Goal: Book appointment/travel/reservation

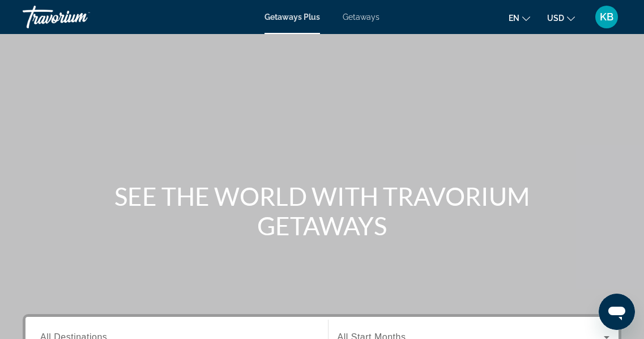
click at [367, 19] on span "Getaways" at bounding box center [361, 16] width 37 height 9
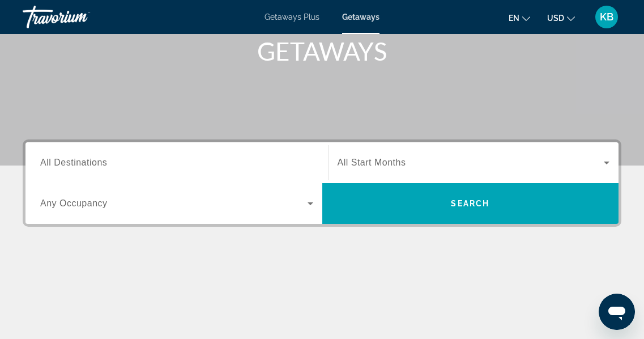
scroll to position [177, 0]
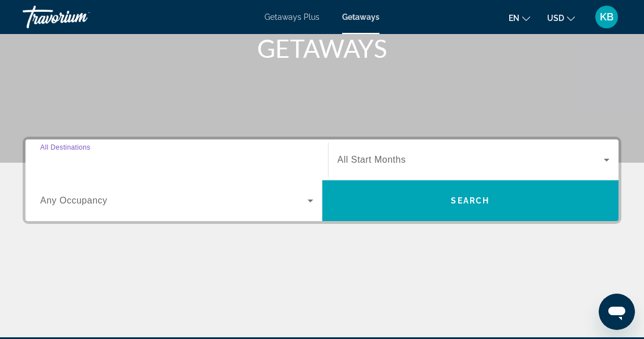
click at [77, 166] on input "Destination All Destinations" at bounding box center [176, 161] width 273 height 14
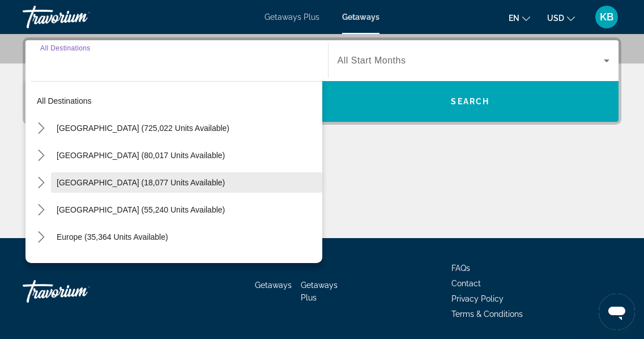
scroll to position [277, 0]
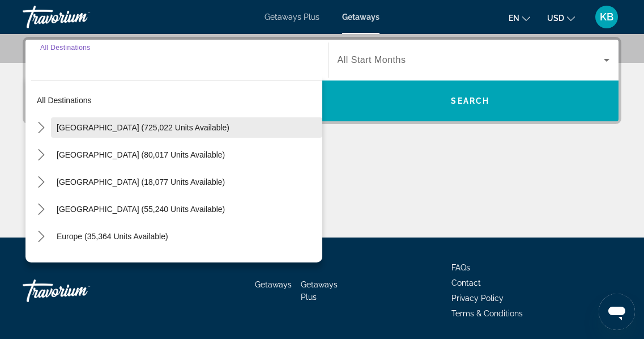
click at [112, 133] on span "Select destination: United States (725,022 units available)" at bounding box center [186, 127] width 271 height 27
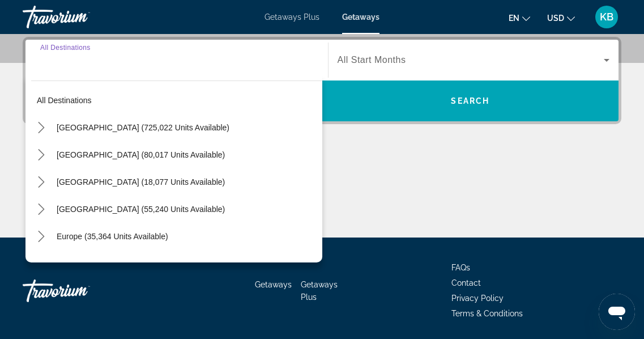
type input "**********"
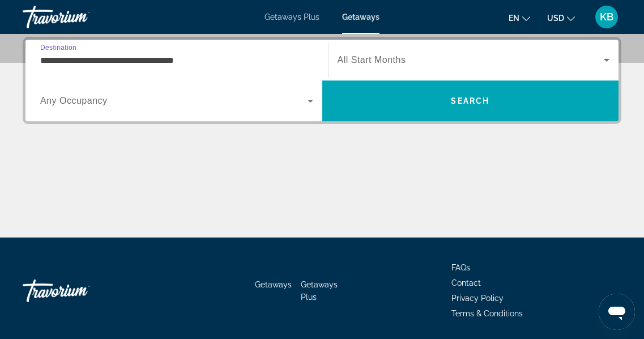
click at [198, 107] on span "Search widget" at bounding box center [174, 101] width 268 height 14
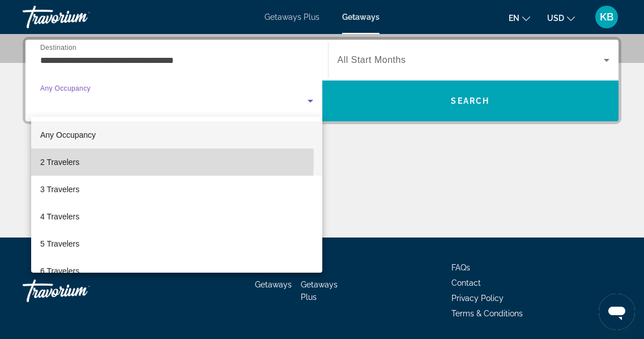
click at [83, 160] on mat-option "2 Travelers" at bounding box center [176, 161] width 291 height 27
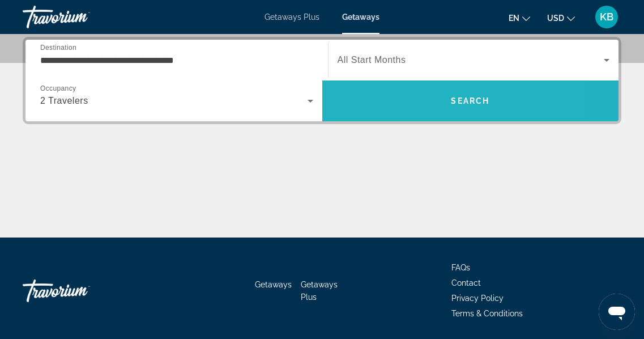
click at [388, 96] on span "Search" at bounding box center [470, 100] width 297 height 27
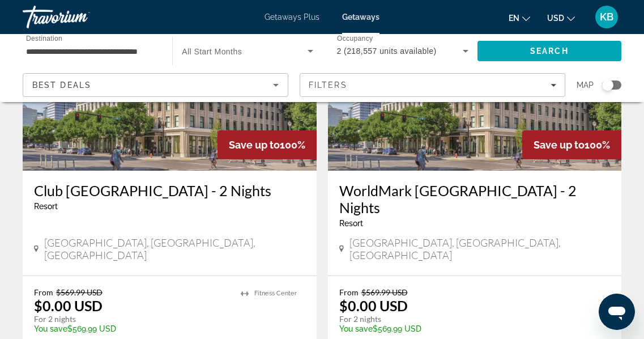
scroll to position [2186, 0]
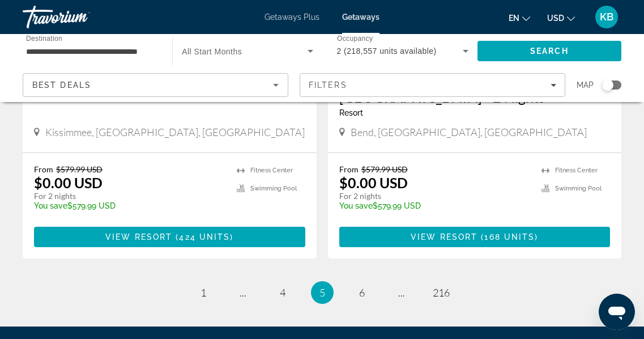
scroll to position [2346, 0]
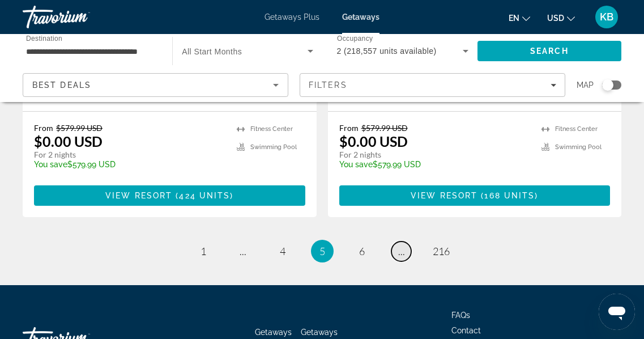
click at [404, 245] on span "..." at bounding box center [401, 251] width 7 height 12
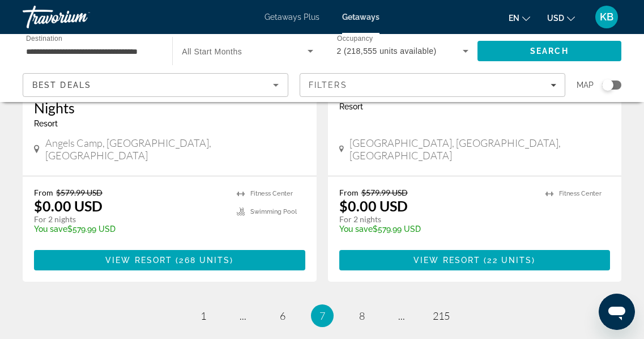
scroll to position [2273, 0]
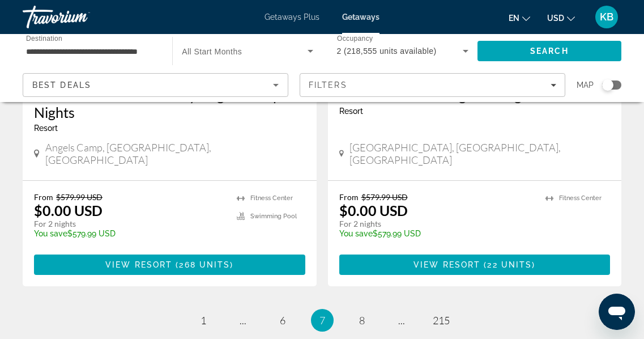
click at [441, 314] on span "215" at bounding box center [441, 320] width 17 height 12
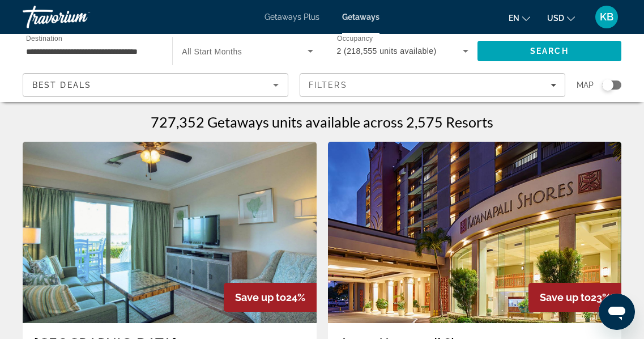
drag, startPoint x: 631, startPoint y: 58, endPoint x: 633, endPoint y: 113, distance: 55.0
click at [631, 58] on div "Search" at bounding box center [555, 51] width 155 height 34
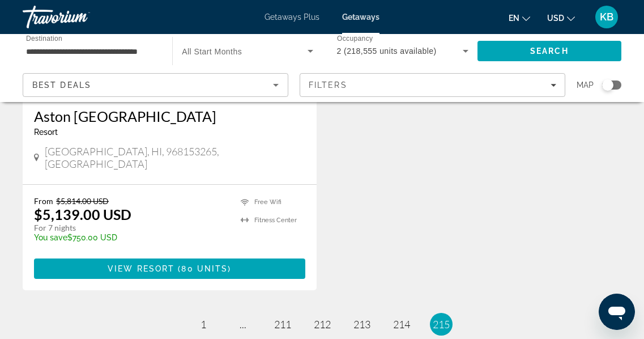
scroll to position [1402, 0]
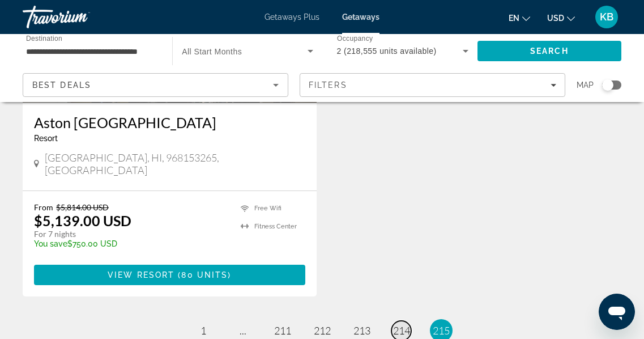
click at [404, 324] on span "214" at bounding box center [401, 330] width 17 height 12
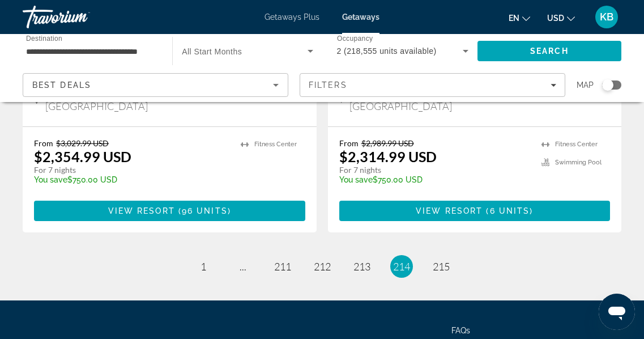
scroll to position [2333, 0]
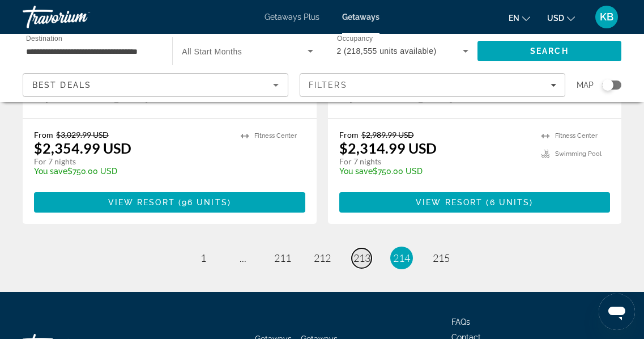
click at [363, 252] on span "213" at bounding box center [362, 258] width 17 height 12
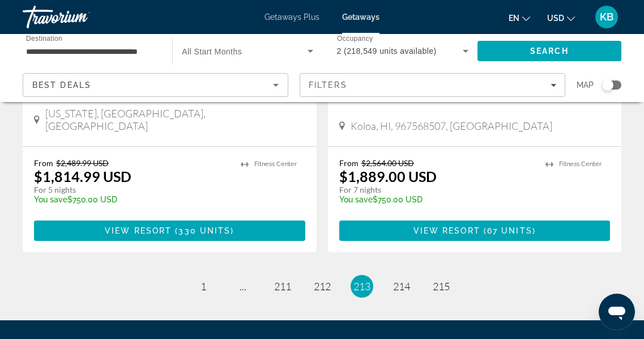
scroll to position [2305, 0]
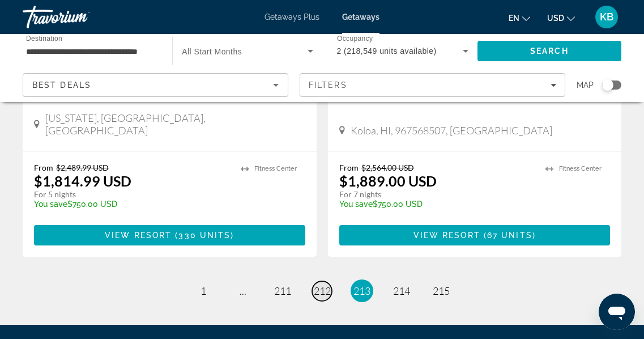
click at [325, 285] on span "212" at bounding box center [322, 291] width 17 height 12
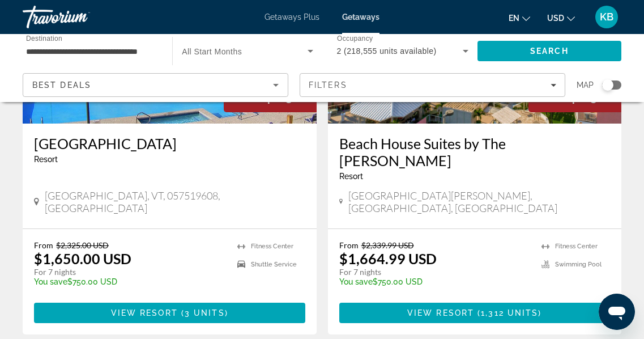
scroll to position [2227, 0]
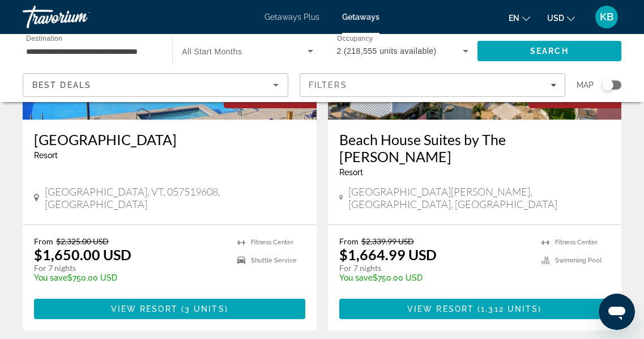
drag, startPoint x: 652, startPoint y: 269, endPoint x: 652, endPoint y: 296, distance: 27.2
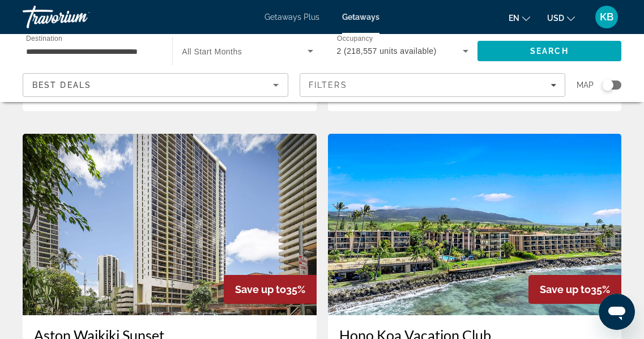
scroll to position [1647, 0]
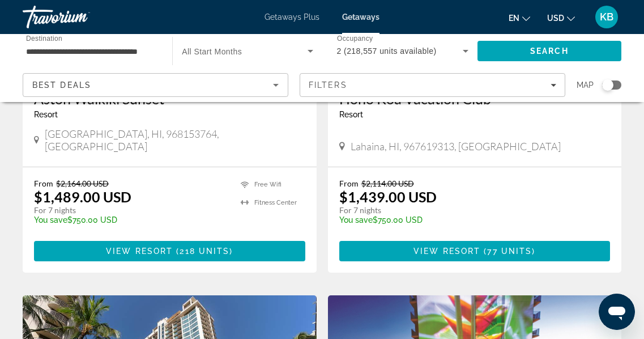
drag, startPoint x: 652, startPoint y: 223, endPoint x: 652, endPoint y: 251, distance: 28.3
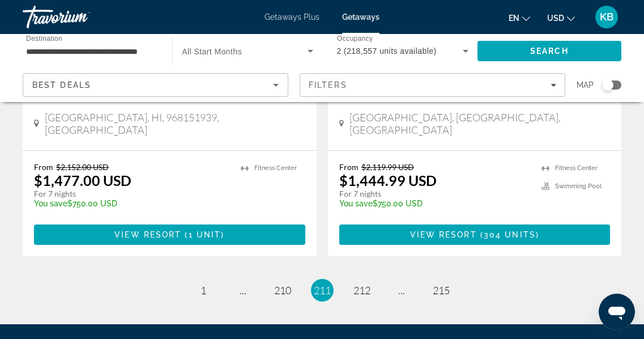
scroll to position [2319, 0]
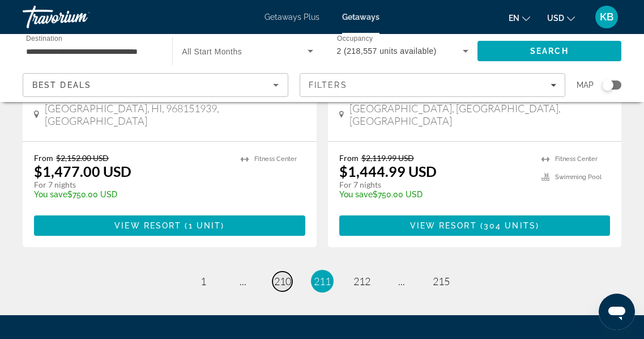
click at [282, 275] on span "210" at bounding box center [282, 281] width 17 height 12
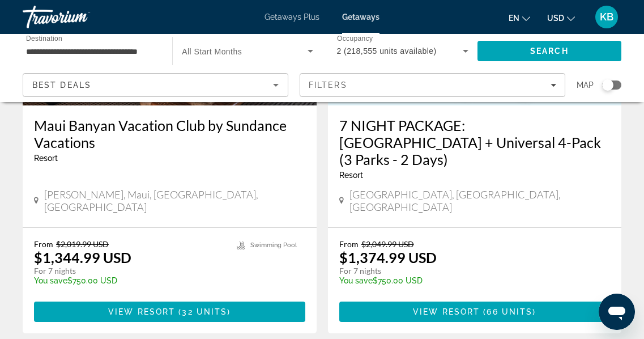
scroll to position [2312, 0]
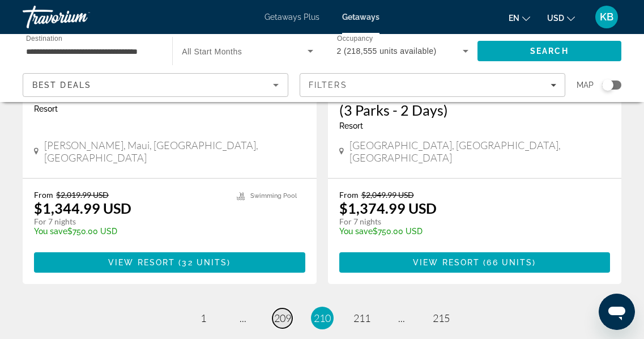
click at [282, 312] on span "209" at bounding box center [282, 318] width 17 height 12
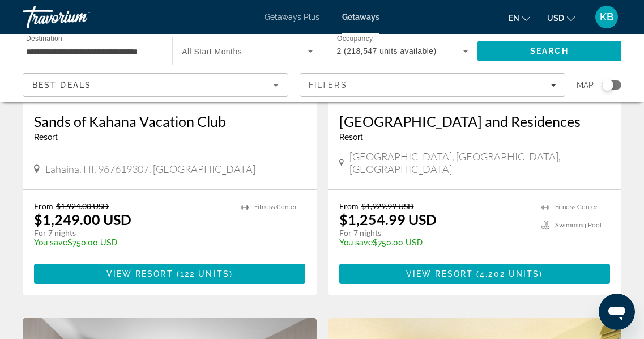
scroll to position [1128, 0]
